Goal: Transaction & Acquisition: Purchase product/service

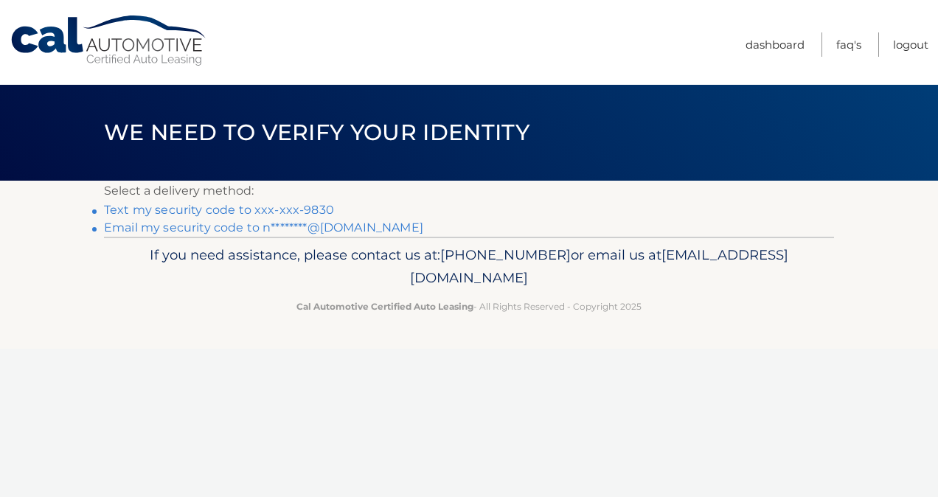
click at [293, 208] on link "Text my security code to xxx-xxx-9830" at bounding box center [219, 210] width 230 height 14
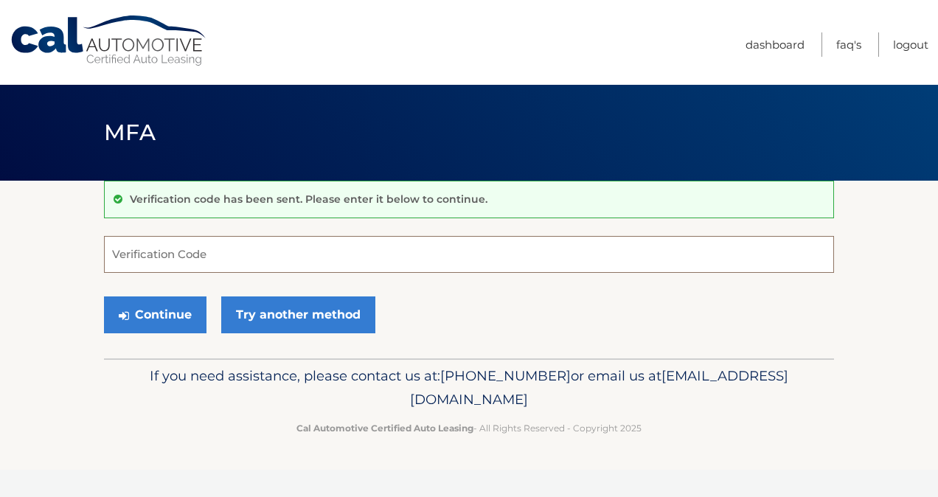
click at [263, 255] on input "Verification Code" at bounding box center [469, 254] width 730 height 37
type input "544780"
click at [164, 310] on button "Continue" at bounding box center [155, 314] width 102 height 37
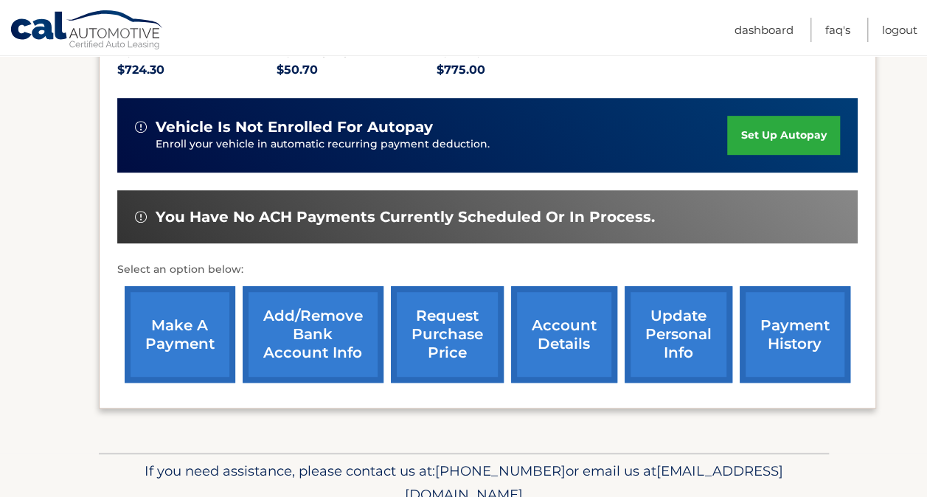
scroll to position [395, 0]
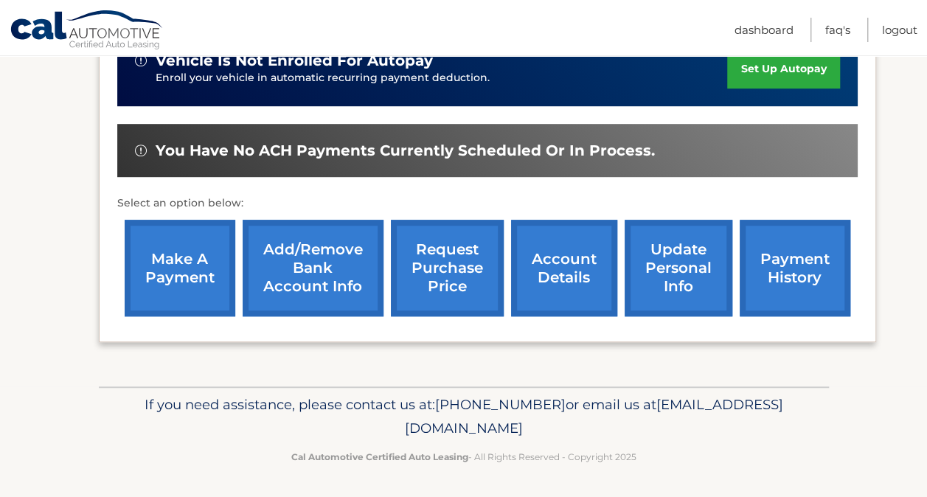
click at [210, 263] on link "make a payment" at bounding box center [180, 268] width 111 height 97
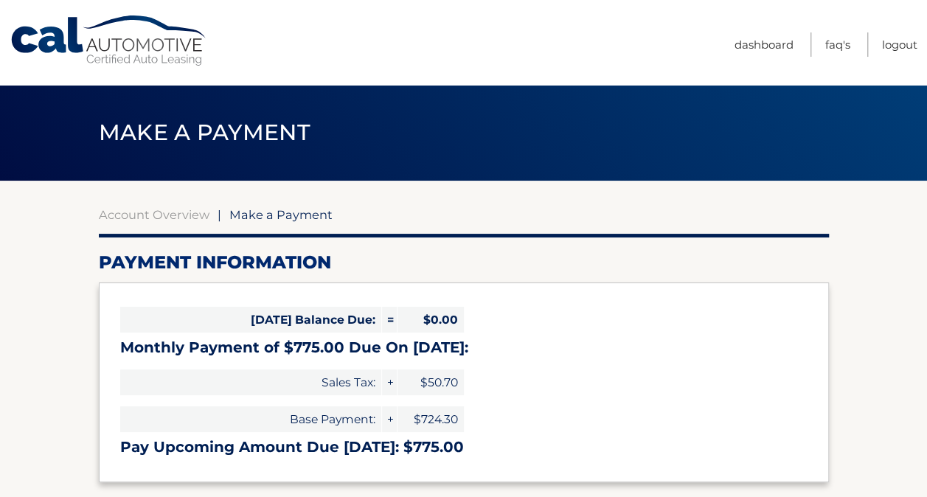
select select "MTllYTQyMWItNzQ2YS00MTQ3LTg2MTctZDVjMTI2NDlkZTM4"
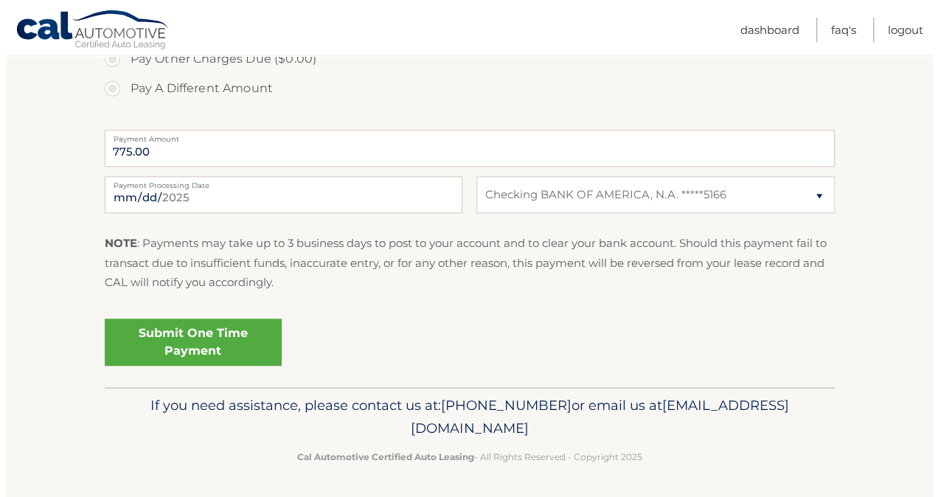
scroll to position [556, 0]
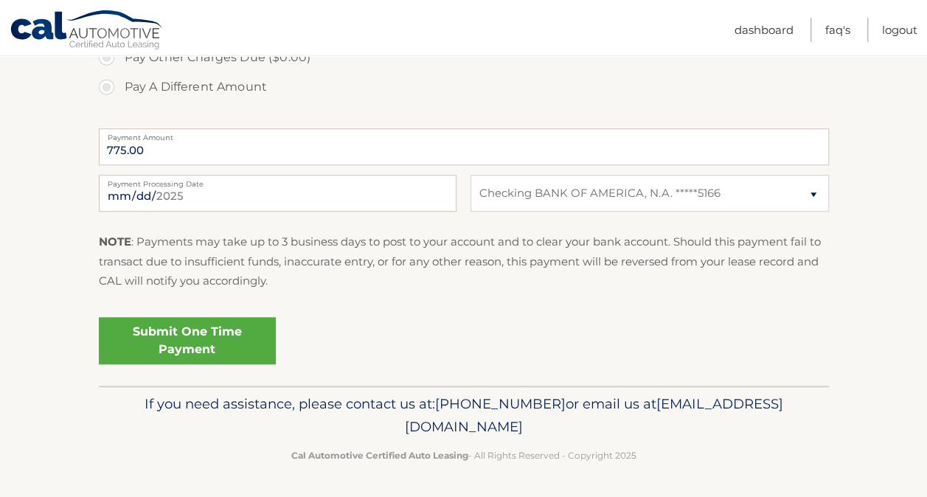
click at [212, 342] on link "Submit One Time Payment" at bounding box center [187, 340] width 177 height 47
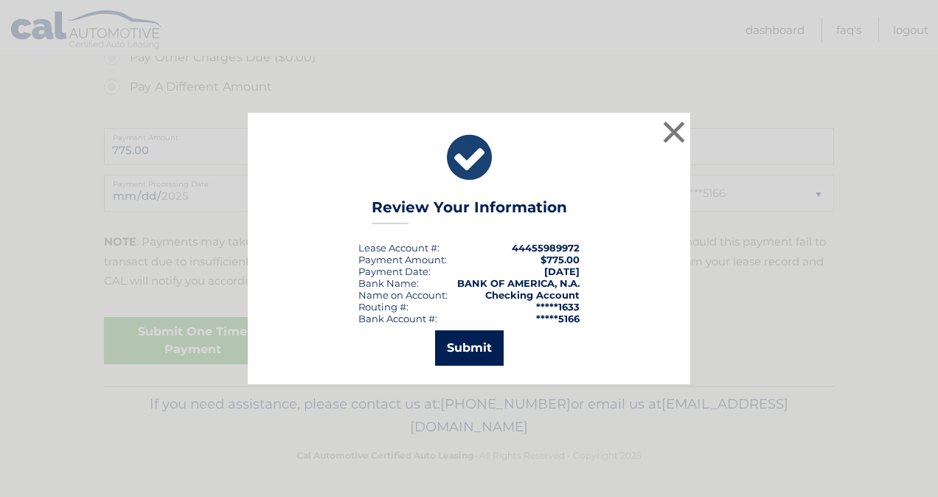
click at [484, 342] on button "Submit" at bounding box center [469, 347] width 69 height 35
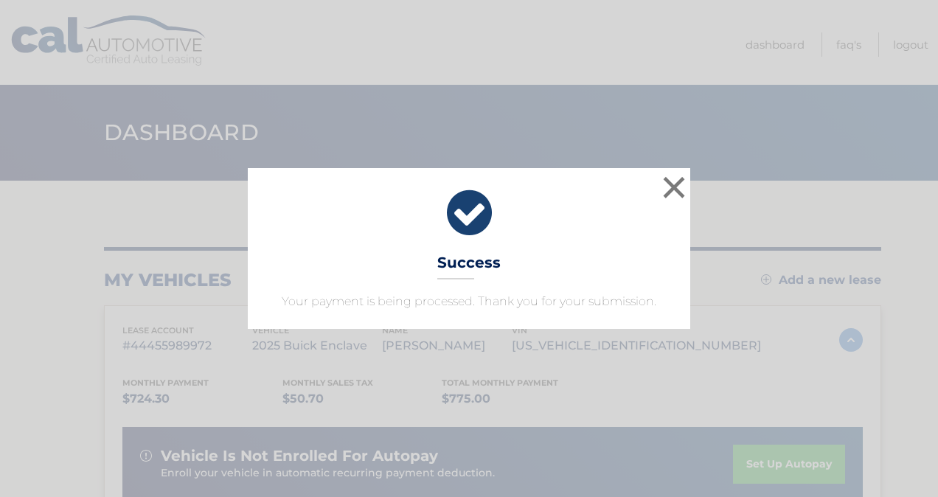
click at [909, 324] on div "× Success Your payment is being processed. Thank you for your submission." at bounding box center [469, 248] width 926 height 161
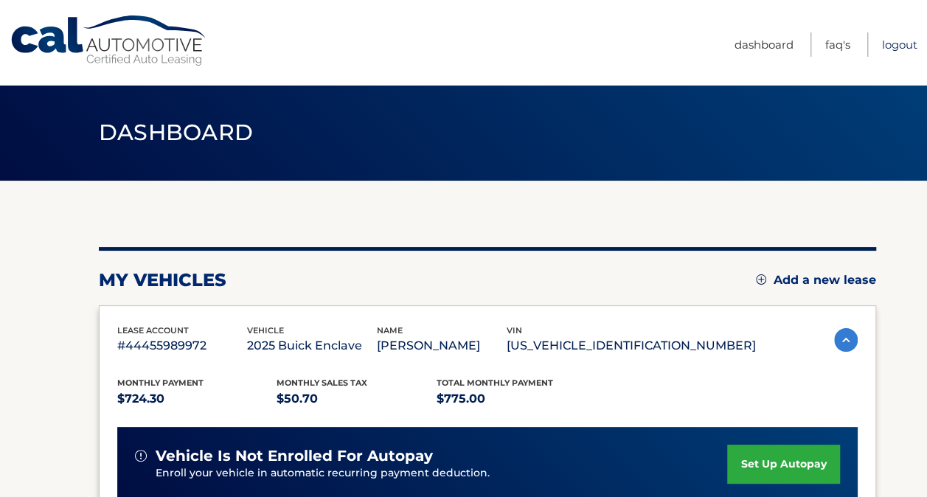
click at [891, 49] on link "Logout" at bounding box center [899, 44] width 35 height 24
